Goal: Navigation & Orientation: Find specific page/section

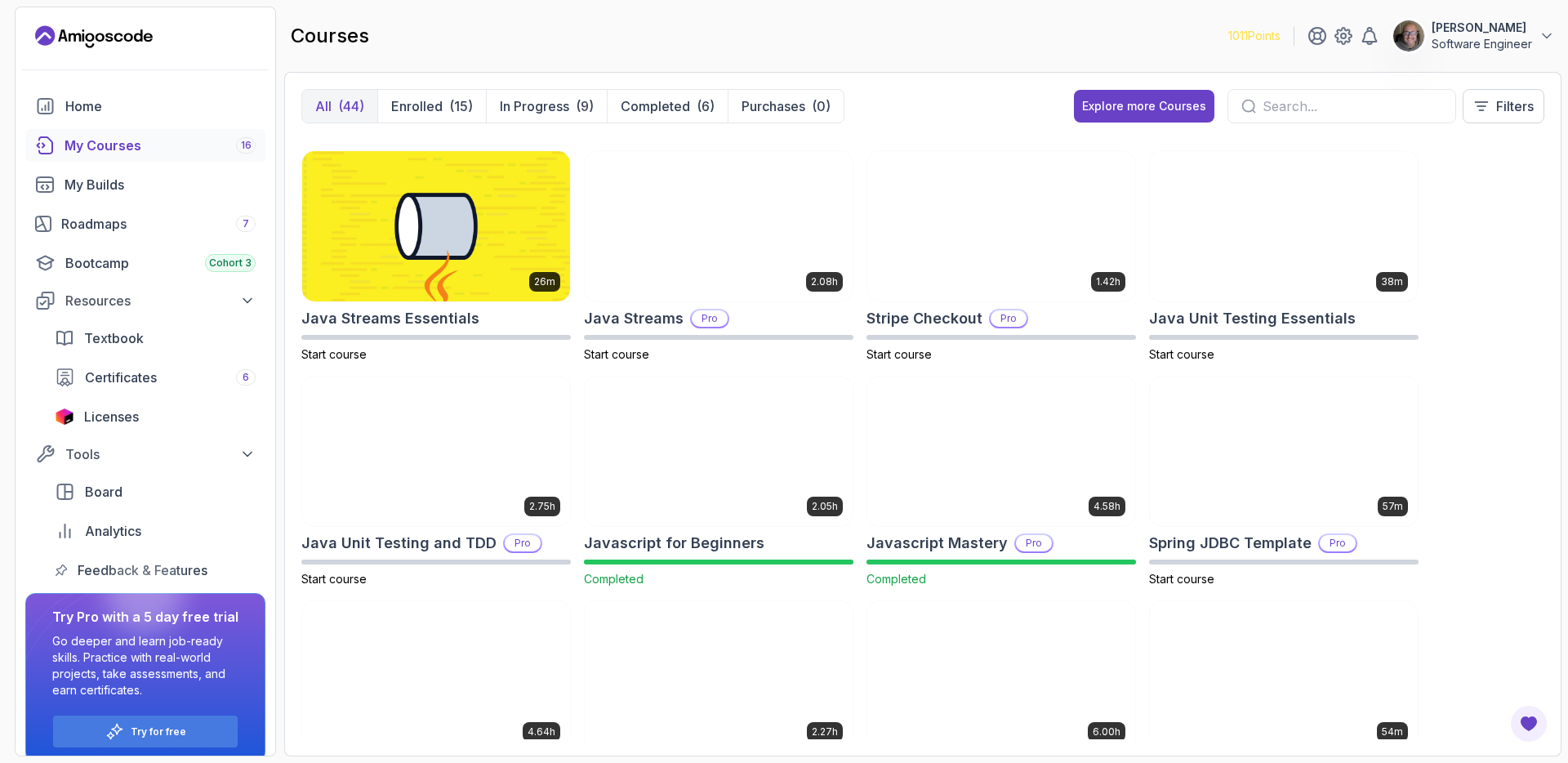
scroll to position [1119, 0]
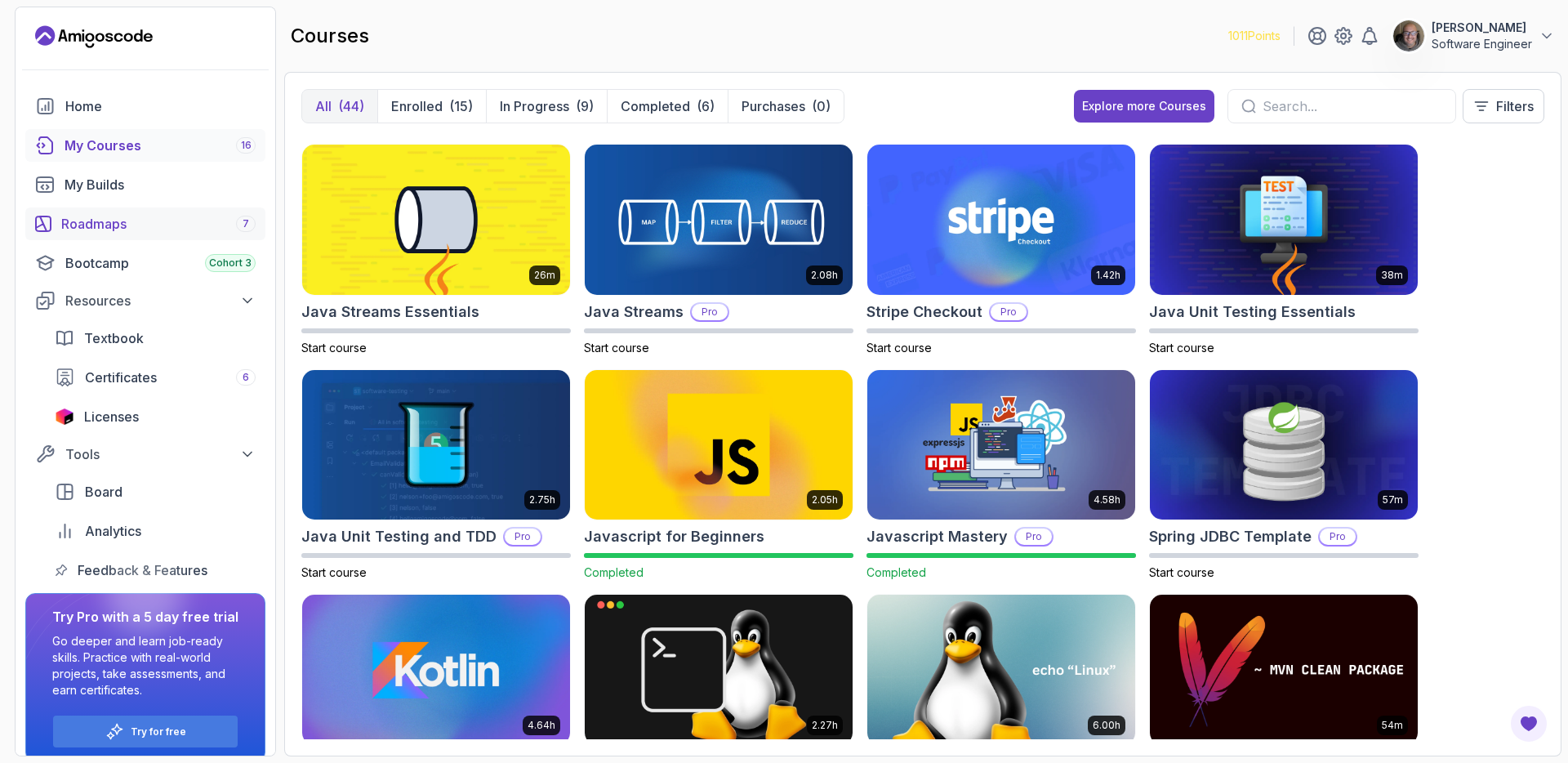
click at [88, 226] on div "Roadmaps 7" at bounding box center [158, 223] width 195 height 19
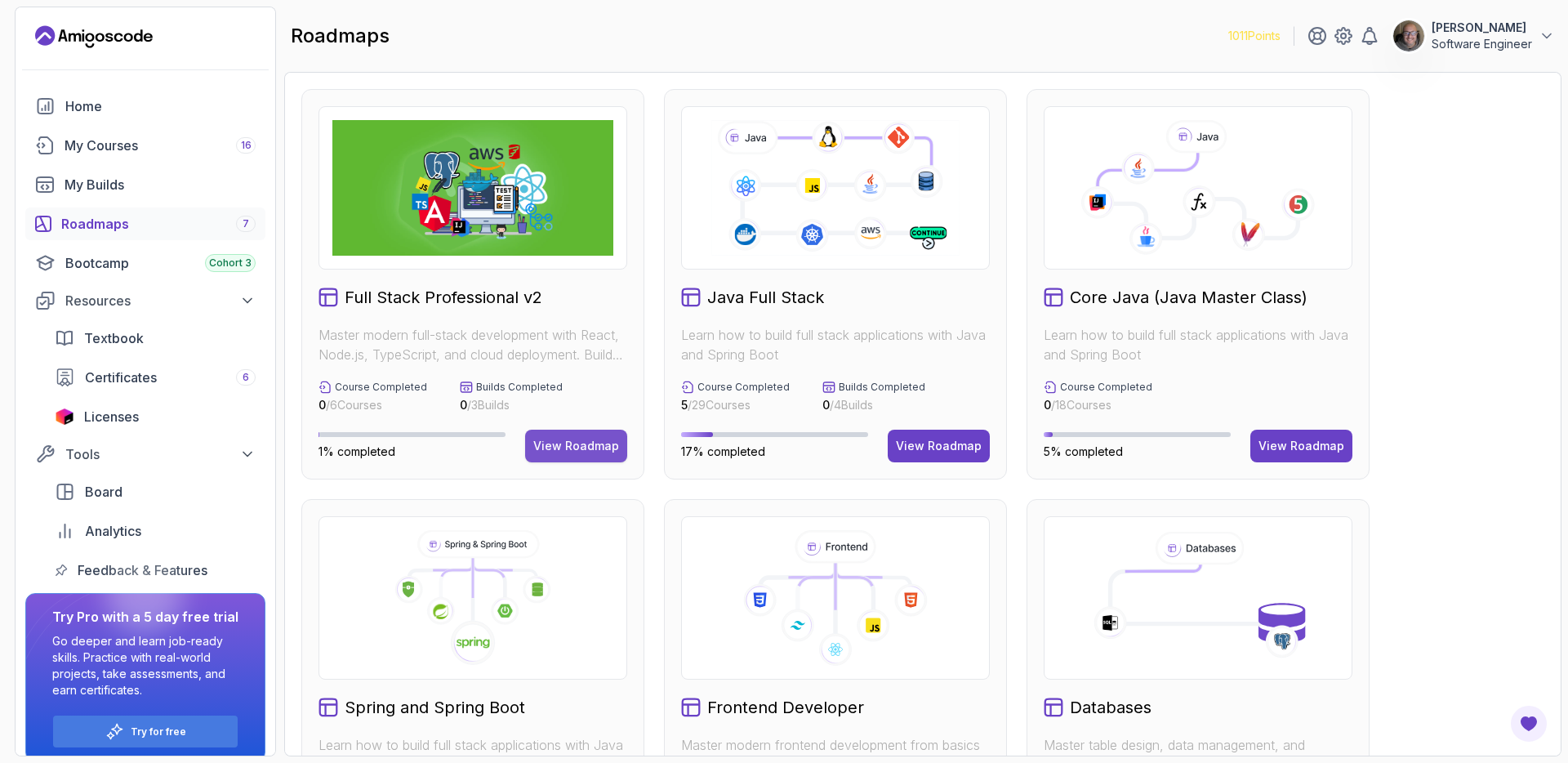
click at [592, 454] on button "View Roadmap" at bounding box center [575, 446] width 102 height 33
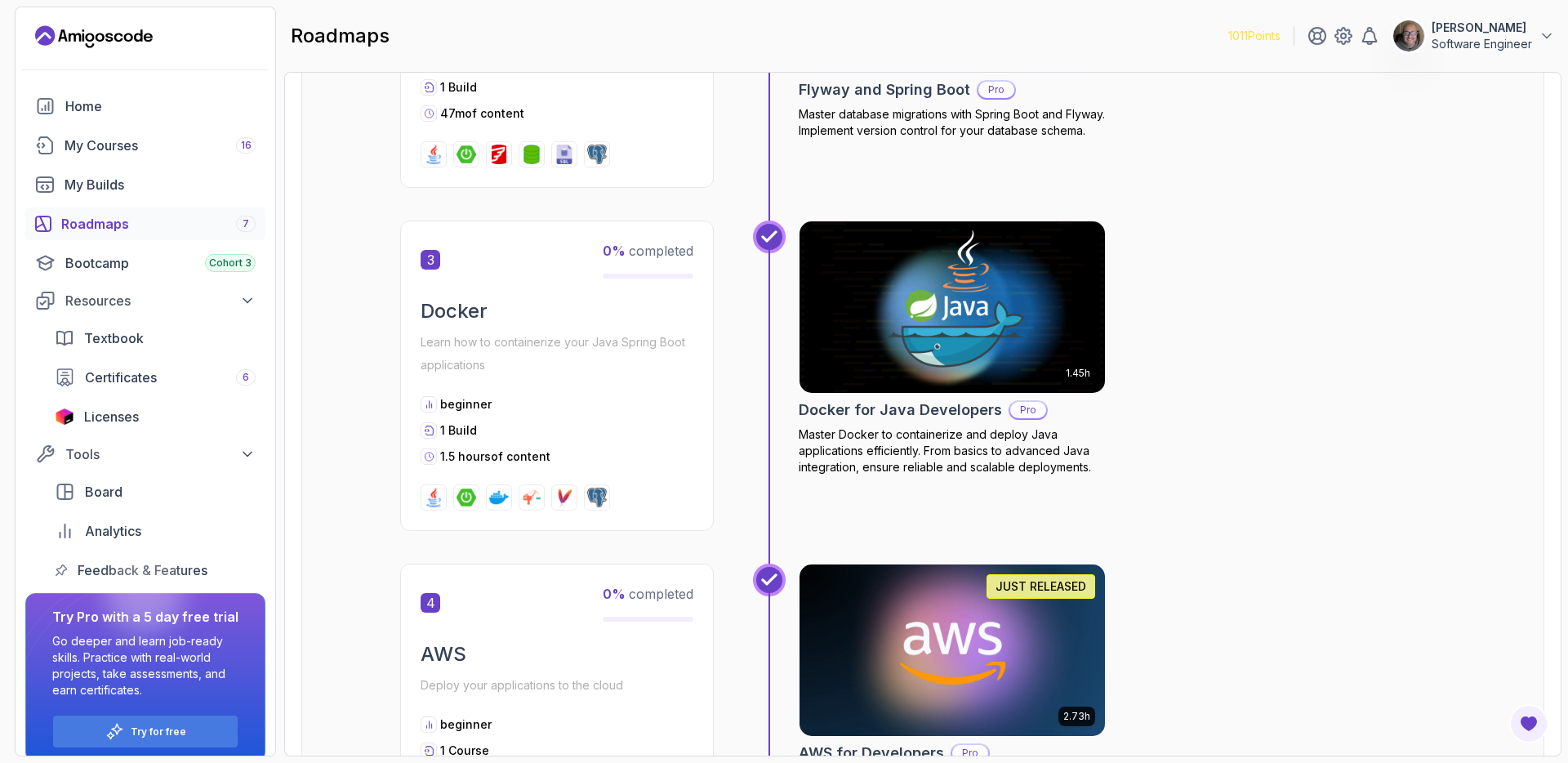
scroll to position [1356, 0]
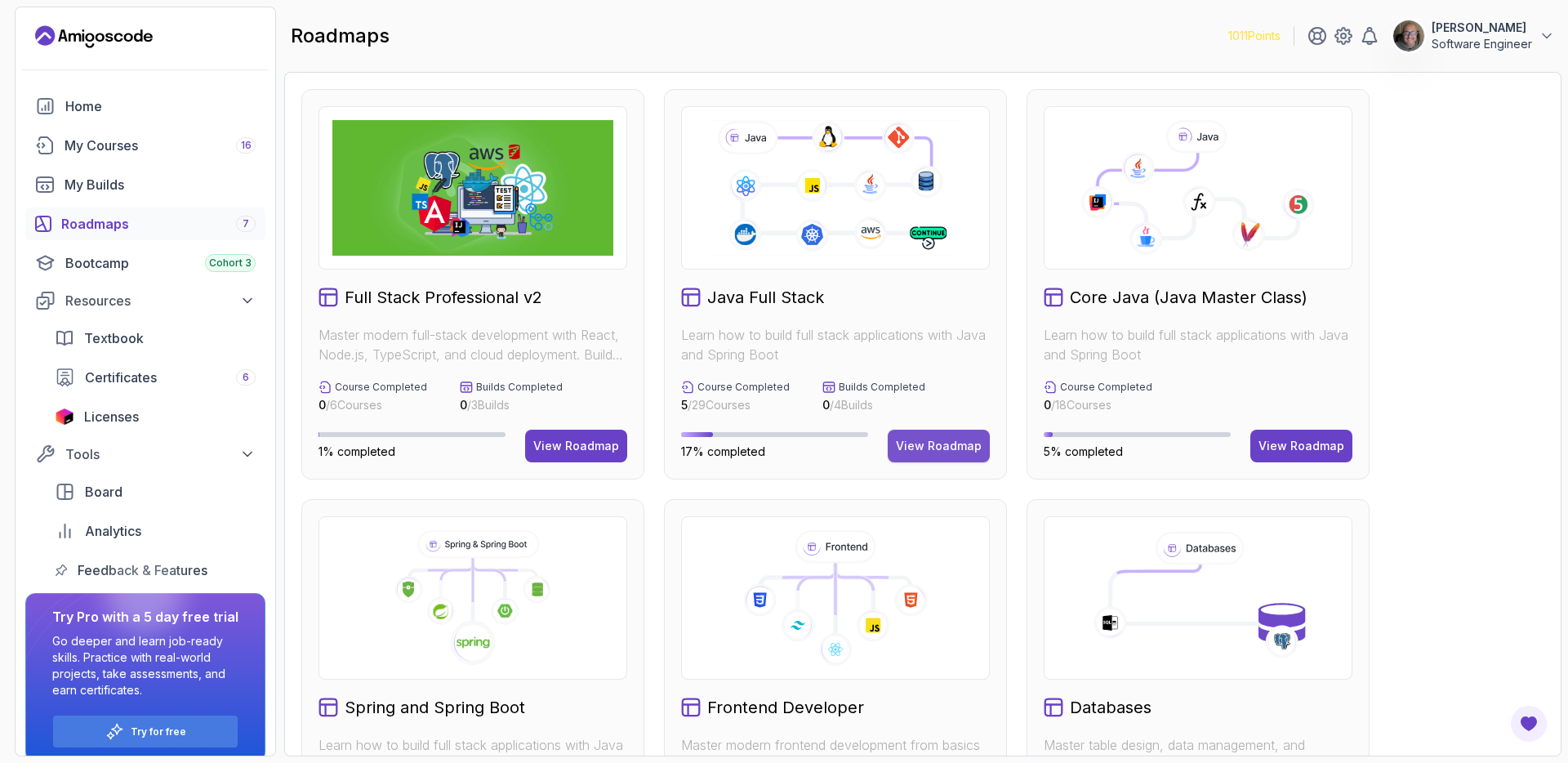
click at [946, 441] on div "View Roadmap" at bounding box center [939, 446] width 86 height 16
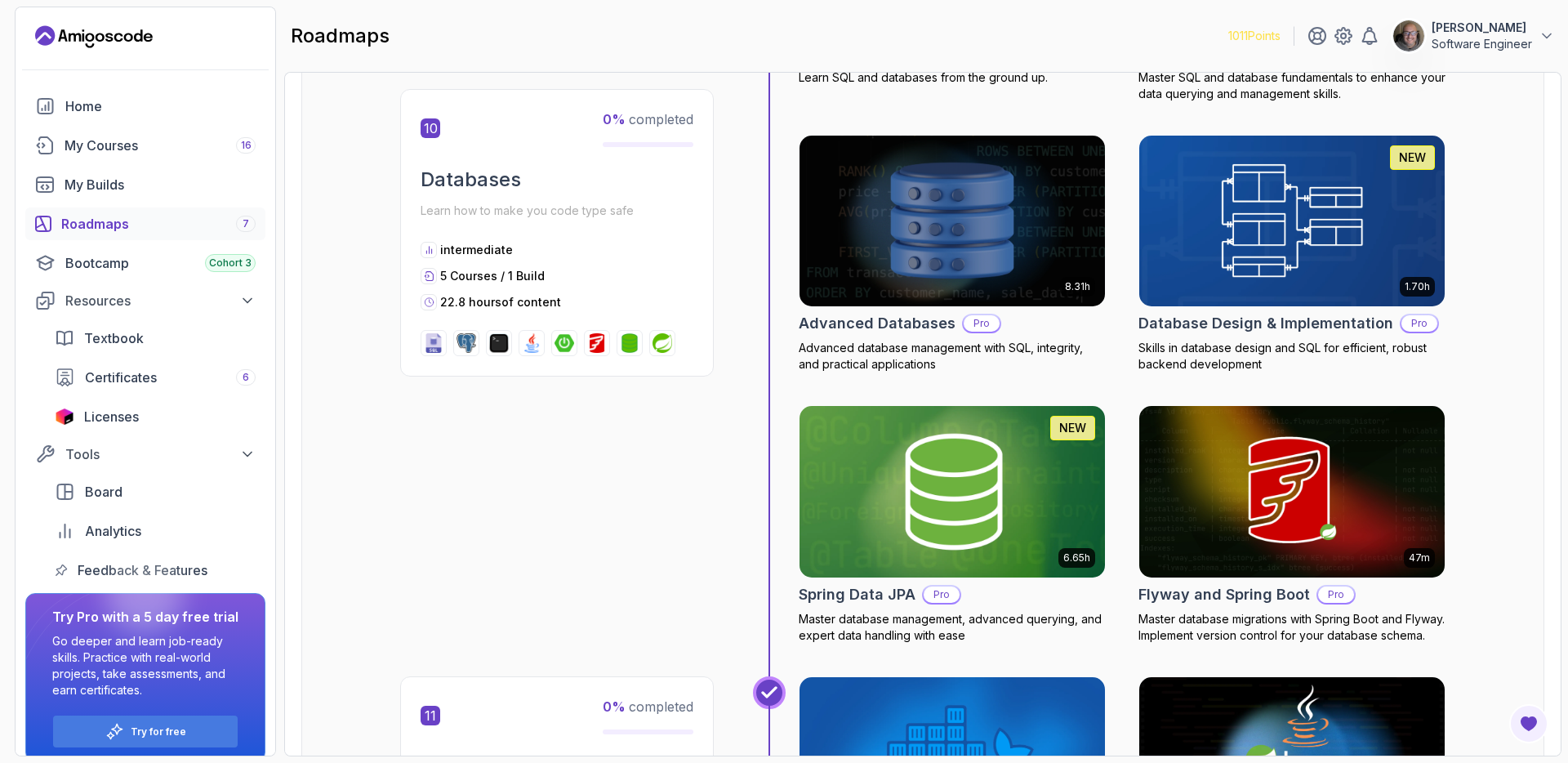
scroll to position [3909, 0]
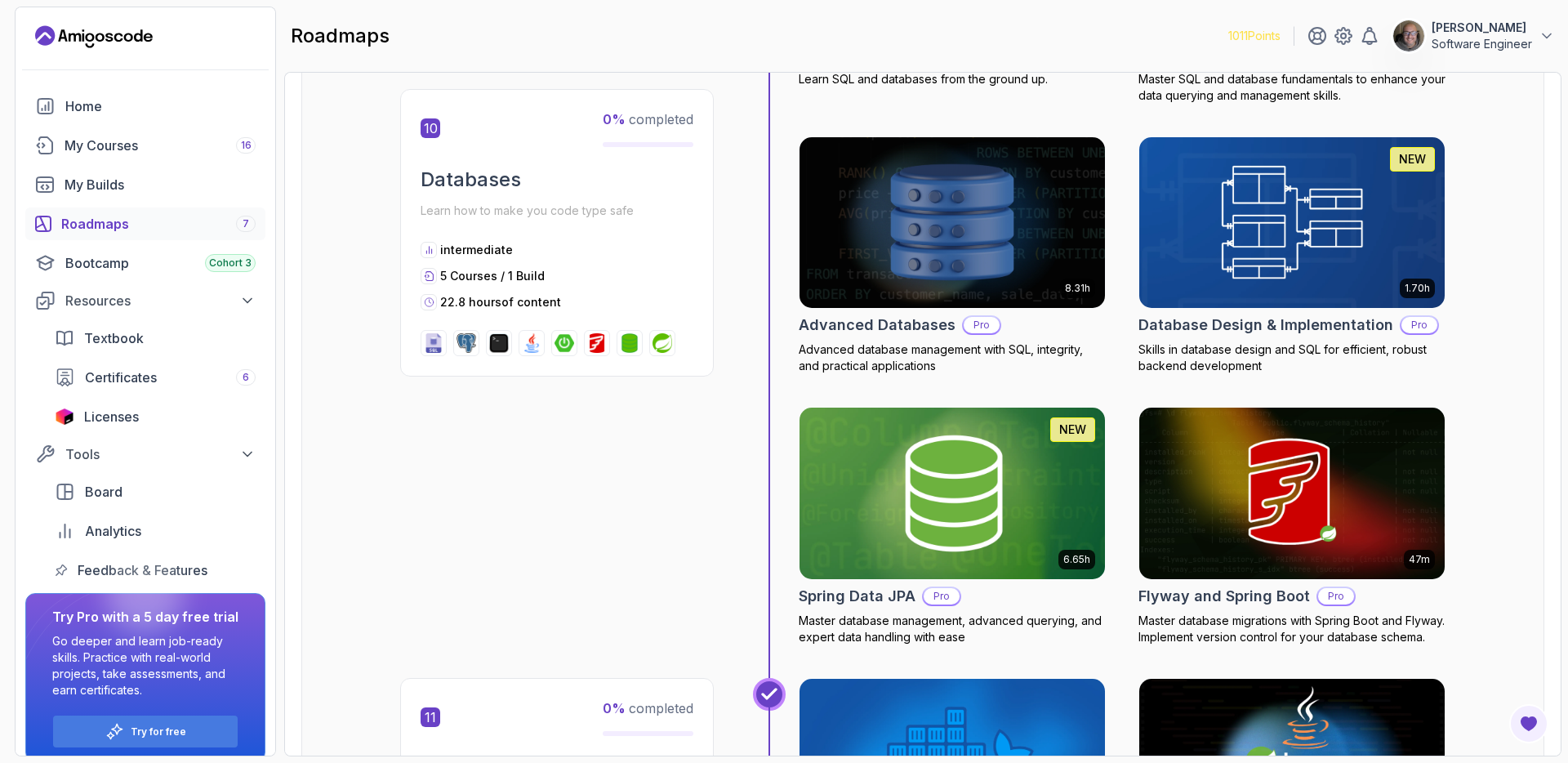
click at [108, 229] on div "Roadmaps 7" at bounding box center [158, 223] width 195 height 19
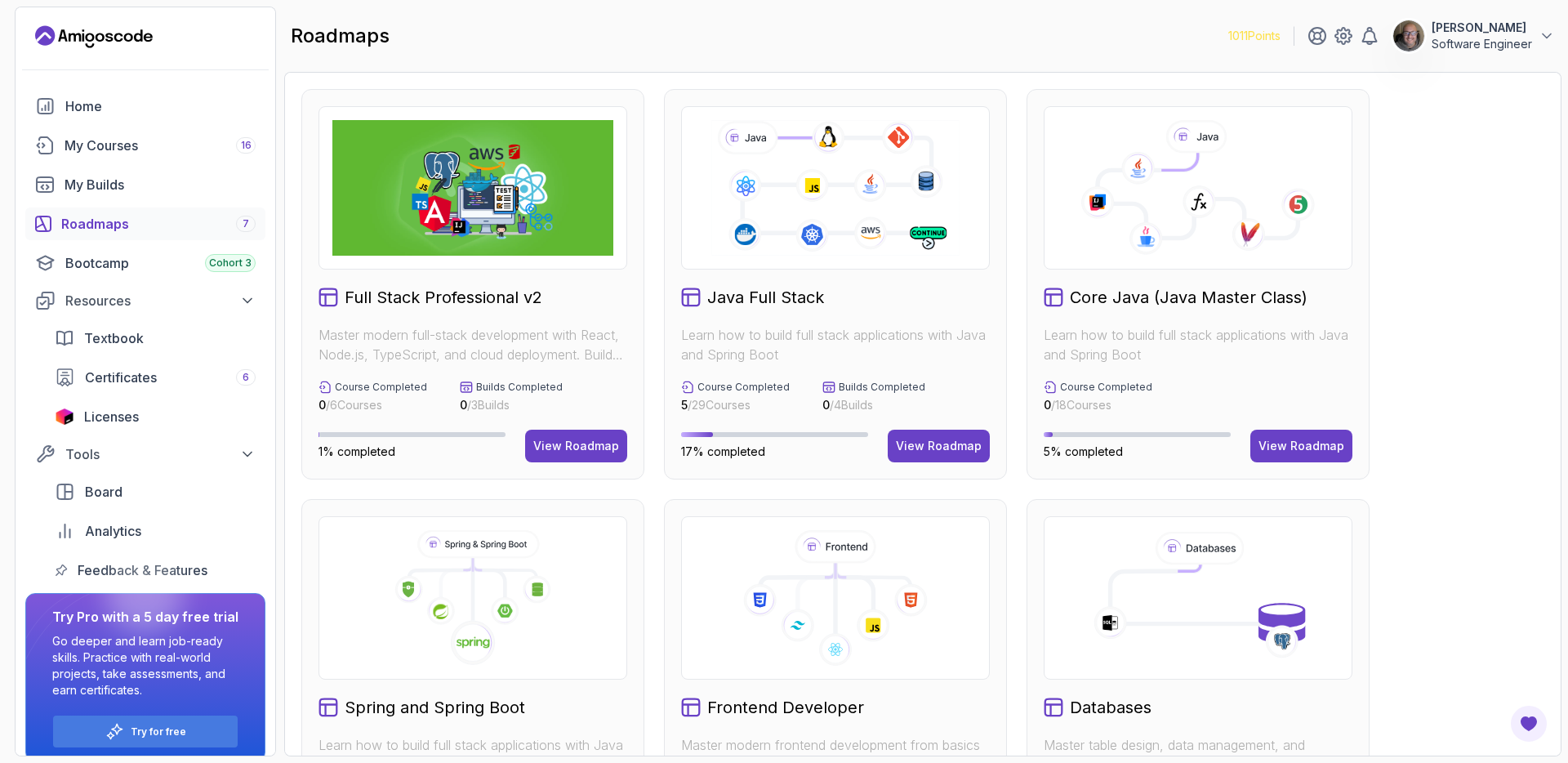
click at [136, 570] on div at bounding box center [144, 594] width 78 height 78
click at [113, 569] on div at bounding box center [144, 594] width 78 height 78
click at [100, 497] on span "Board" at bounding box center [104, 492] width 38 height 19
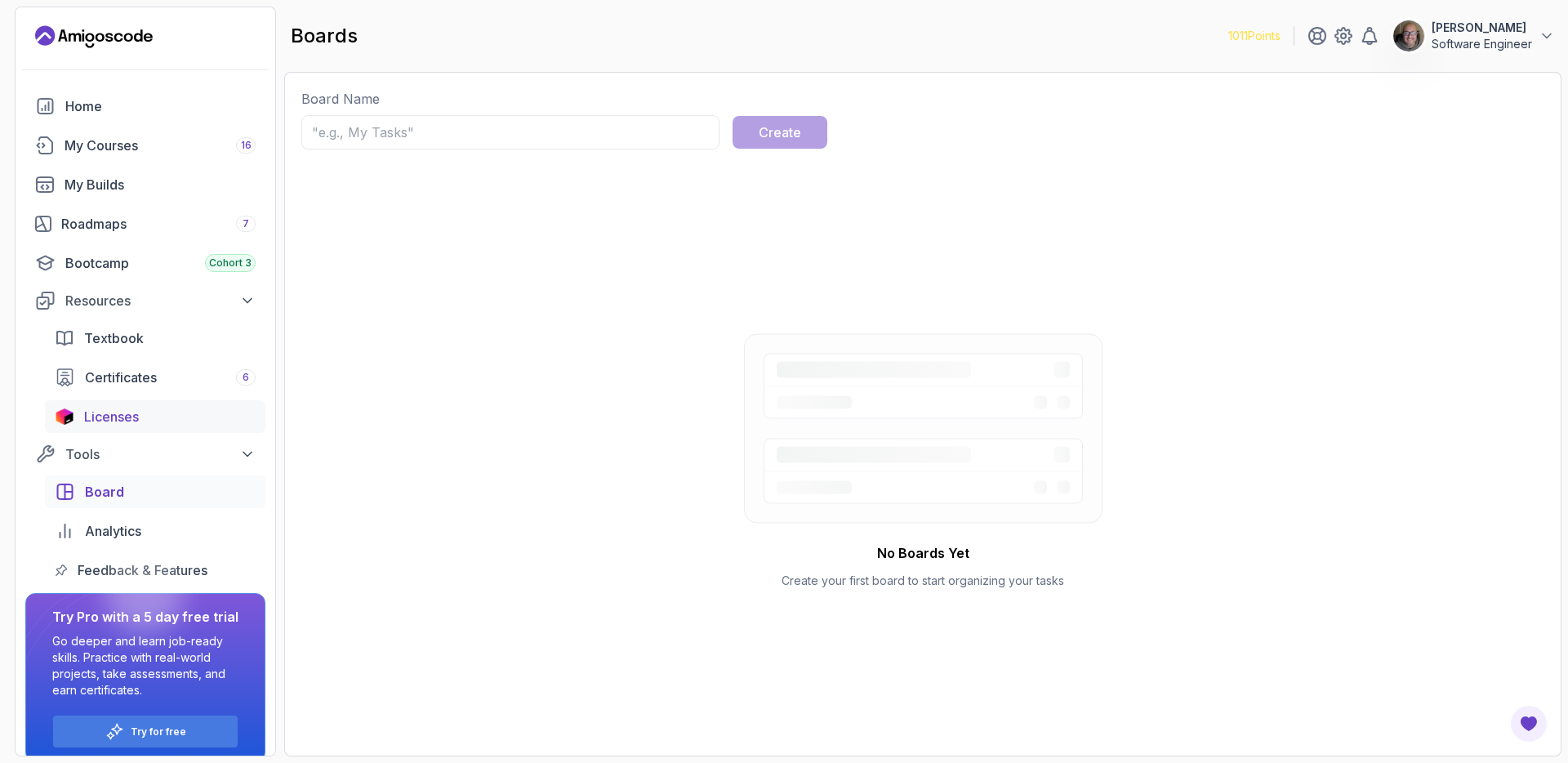
click at [108, 422] on span "Licenses" at bounding box center [111, 416] width 55 height 19
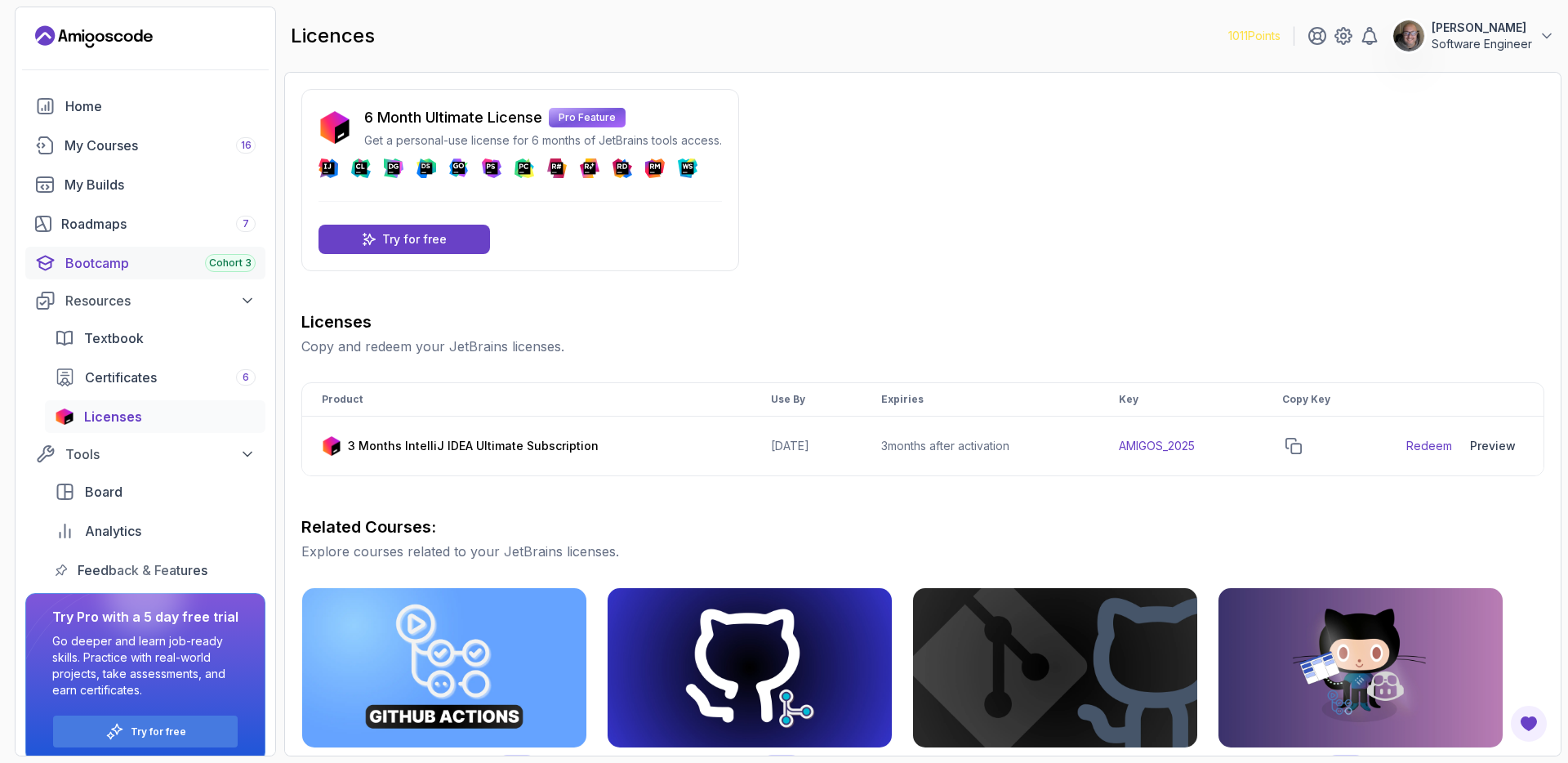
click at [94, 269] on div "Bootcamp Cohort 3" at bounding box center [161, 263] width 190 height 19
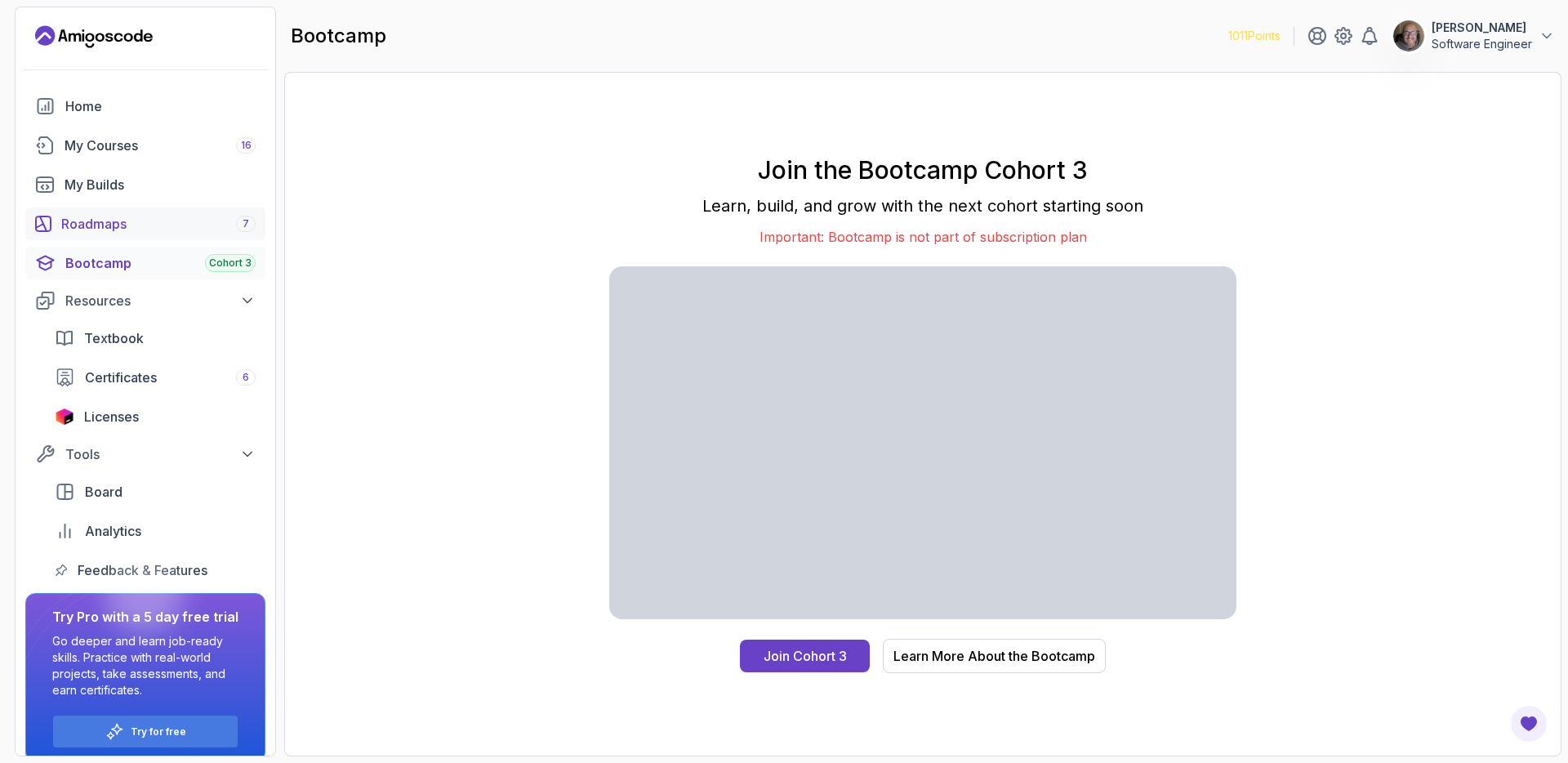
click at [96, 230] on div "Roadmaps 7" at bounding box center [158, 223] width 195 height 19
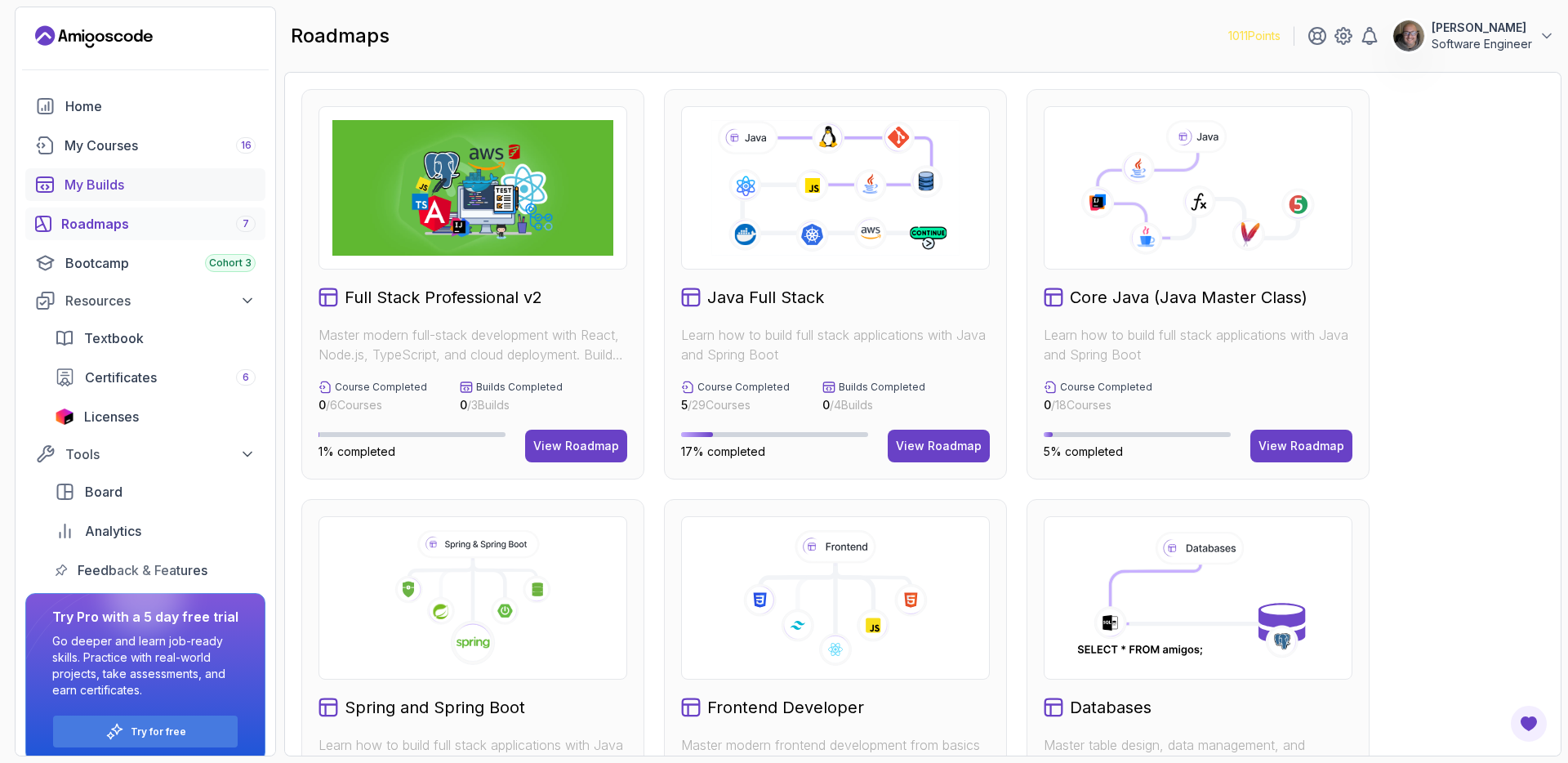
click at [93, 185] on div "My Builds" at bounding box center [160, 184] width 191 height 19
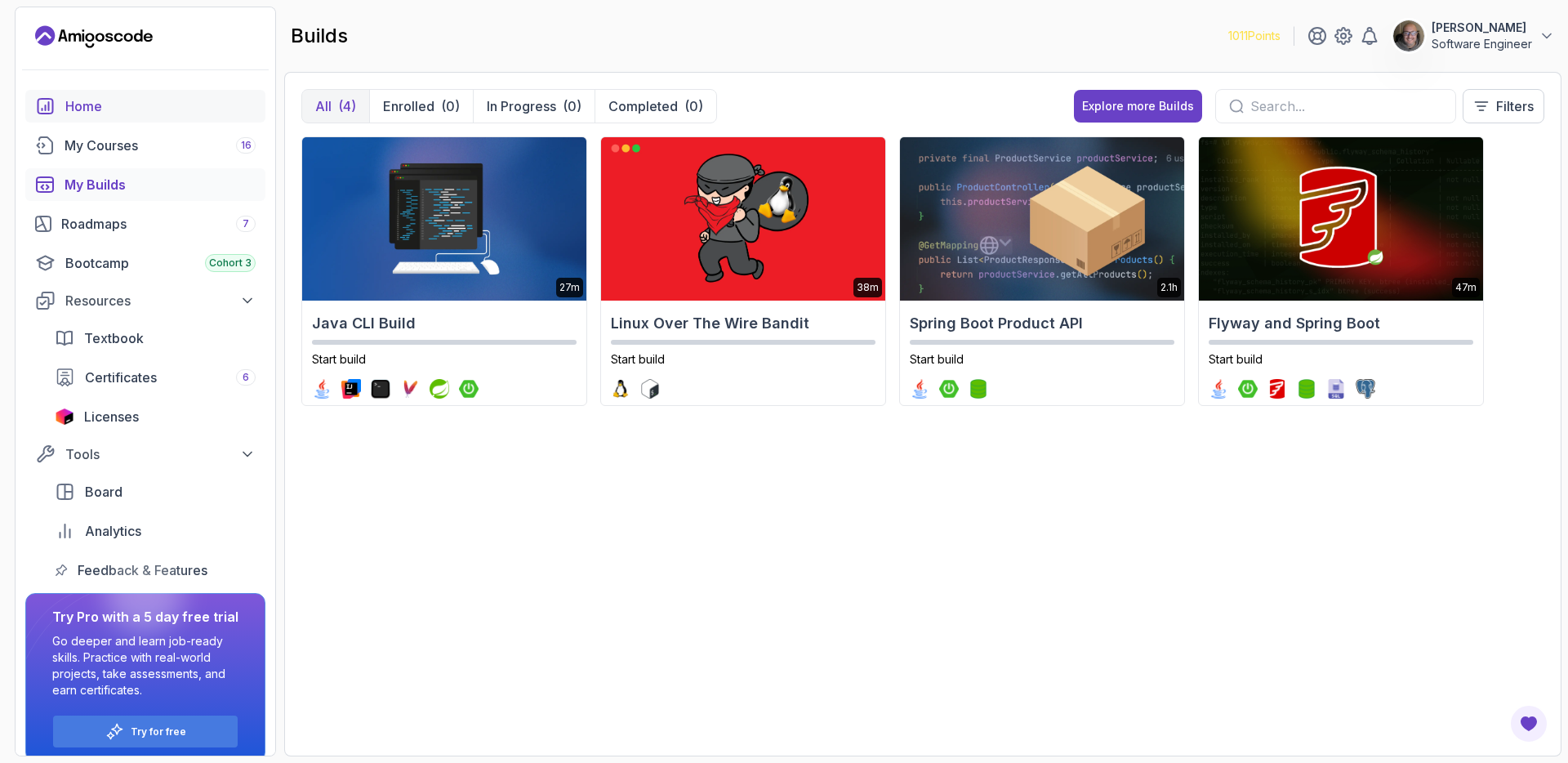
click at [78, 108] on div "Home" at bounding box center [161, 105] width 190 height 19
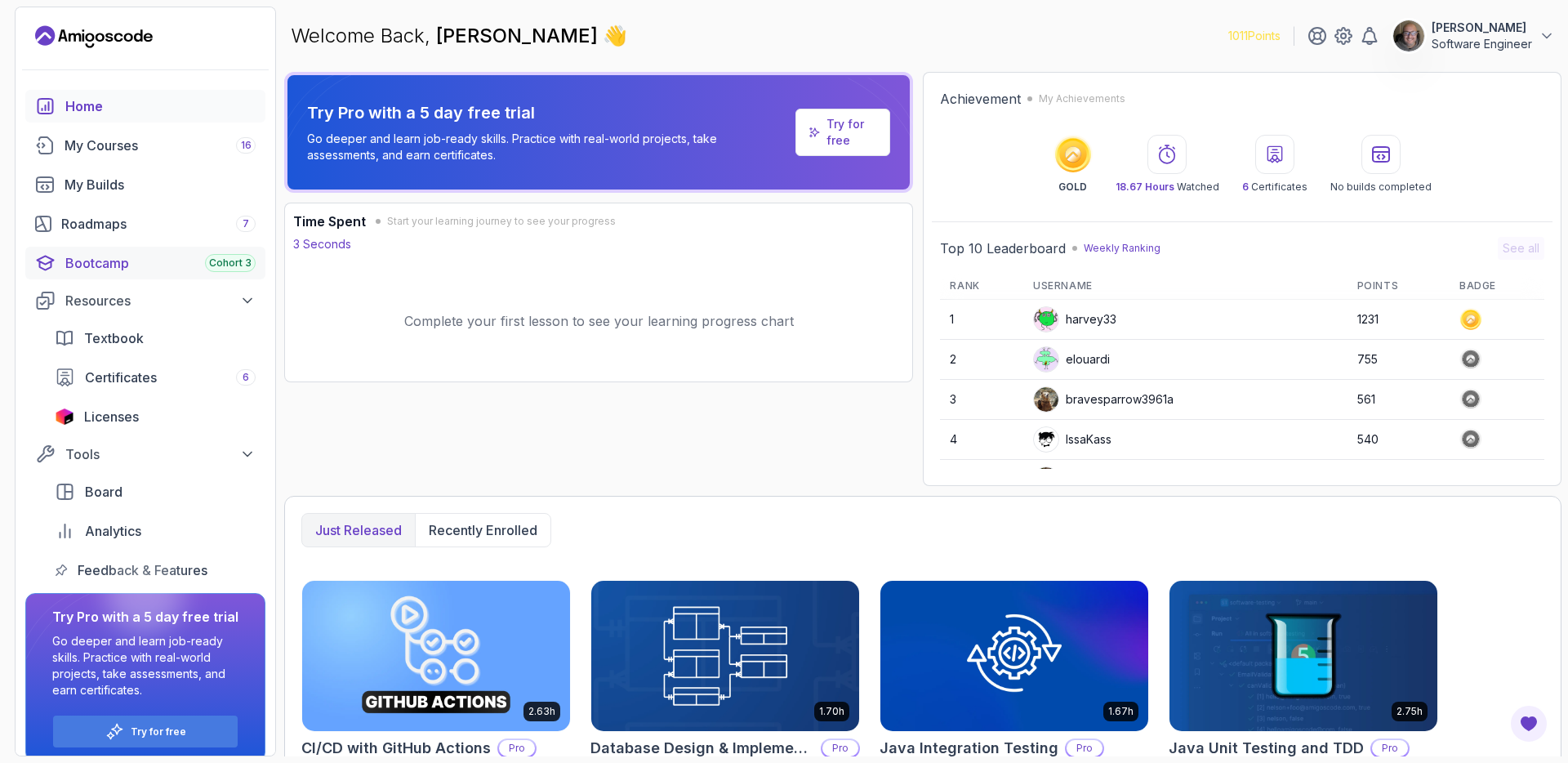
click at [103, 259] on div "Bootcamp Cohort 3" at bounding box center [161, 263] width 190 height 19
